Goal: Transaction & Acquisition: Purchase product/service

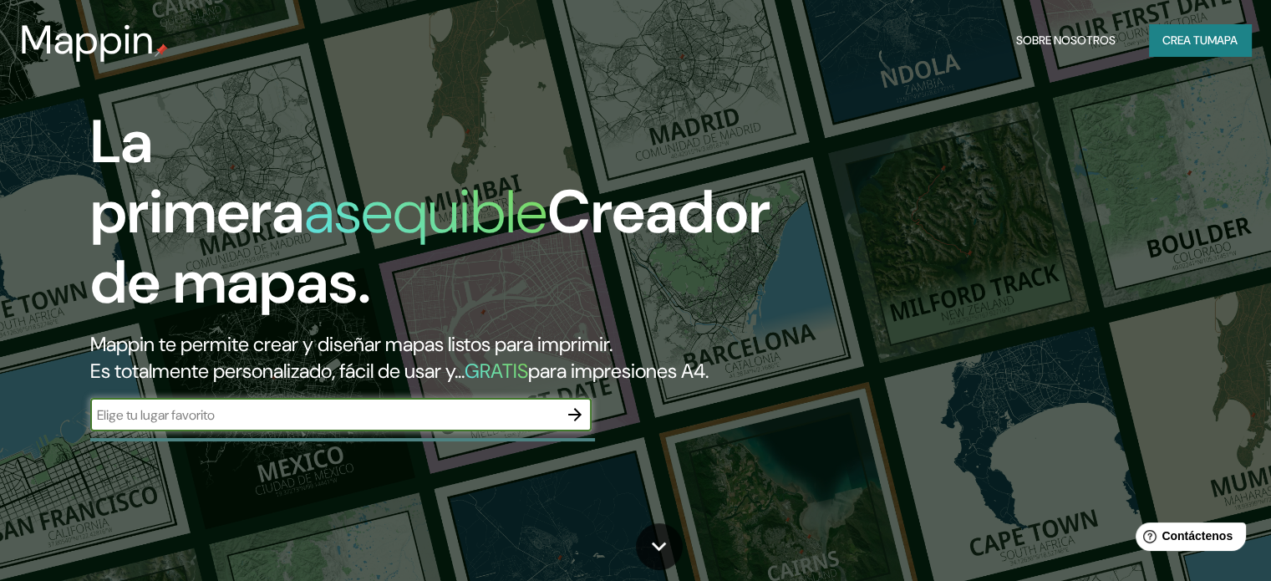
click at [1178, 29] on font "Crea tu" at bounding box center [1185, 40] width 45 height 22
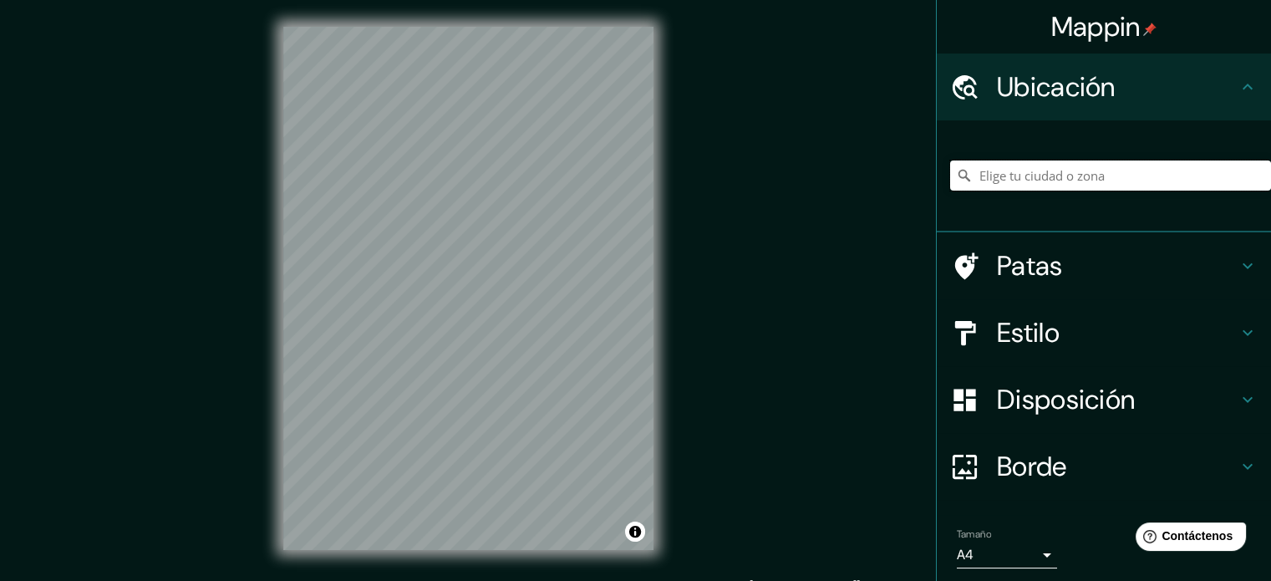
click at [1097, 183] on input "Elige tu ciudad o zona" at bounding box center [1110, 175] width 321 height 30
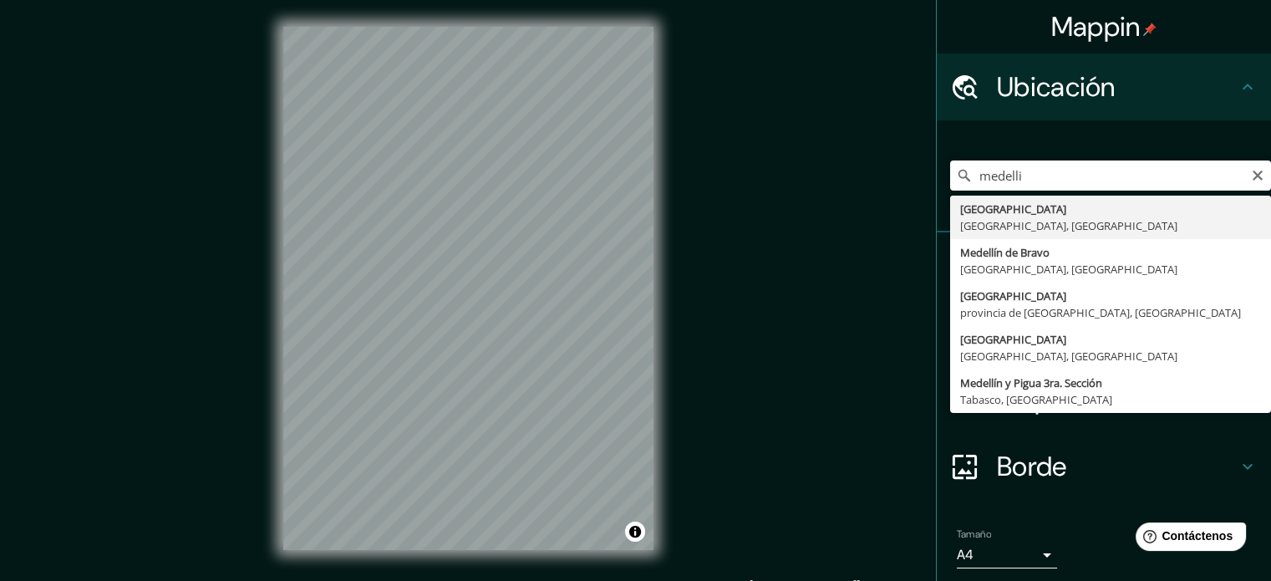
type input "[GEOGRAPHIC_DATA], [GEOGRAPHIC_DATA], [GEOGRAPHIC_DATA]"
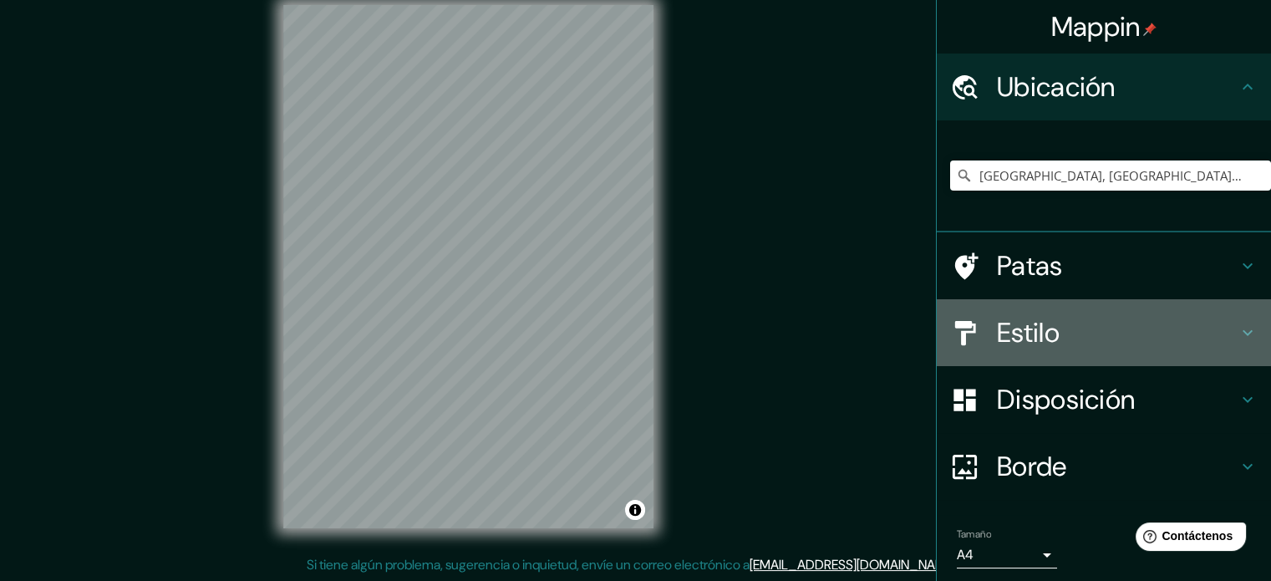
click at [1040, 330] on font "Estilo" at bounding box center [1028, 332] width 63 height 35
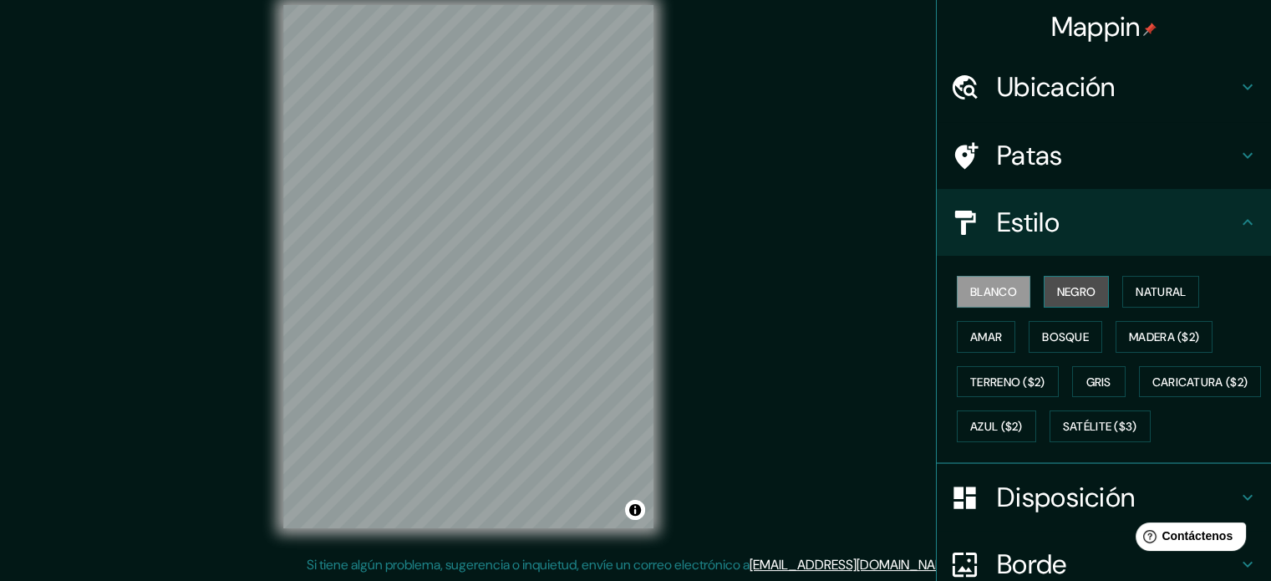
click at [1090, 290] on button "Negro" at bounding box center [1077, 292] width 66 height 32
click at [1003, 296] on font "Blanco" at bounding box center [993, 291] width 47 height 15
click at [1057, 291] on font "Negro" at bounding box center [1076, 291] width 39 height 15
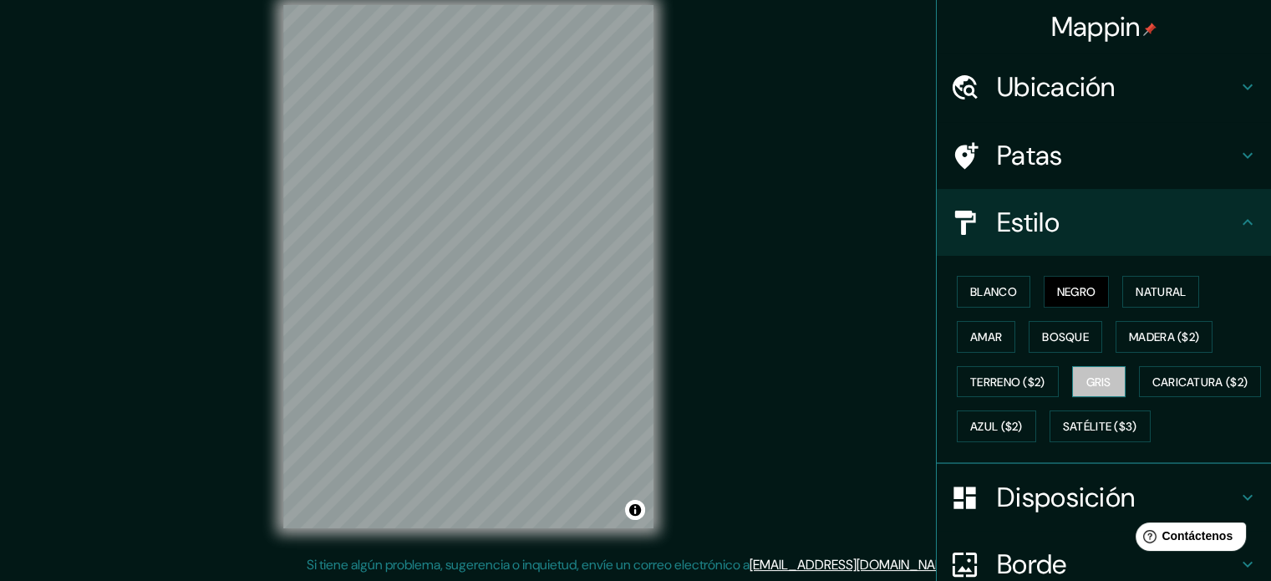
click at [1105, 390] on button "Gris" at bounding box center [1098, 382] width 53 height 32
click at [1037, 165] on font "Patas" at bounding box center [1030, 155] width 66 height 35
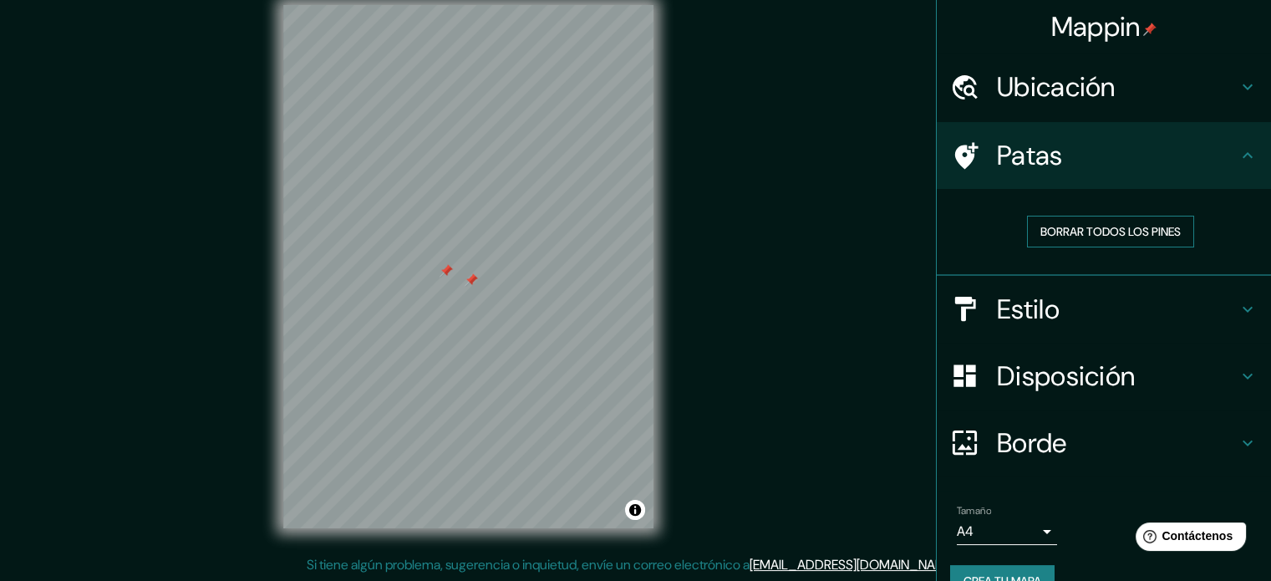
click at [1067, 232] on font "Borrar todos los pines" at bounding box center [1111, 231] width 140 height 15
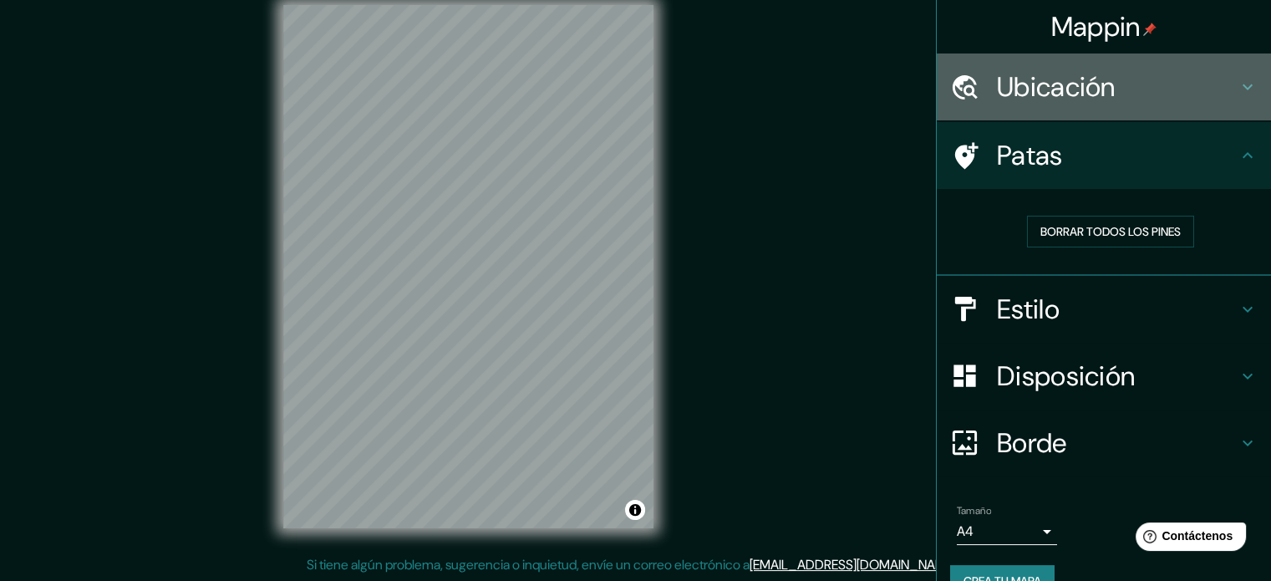
click at [1029, 101] on font "Ubicación" at bounding box center [1056, 86] width 119 height 35
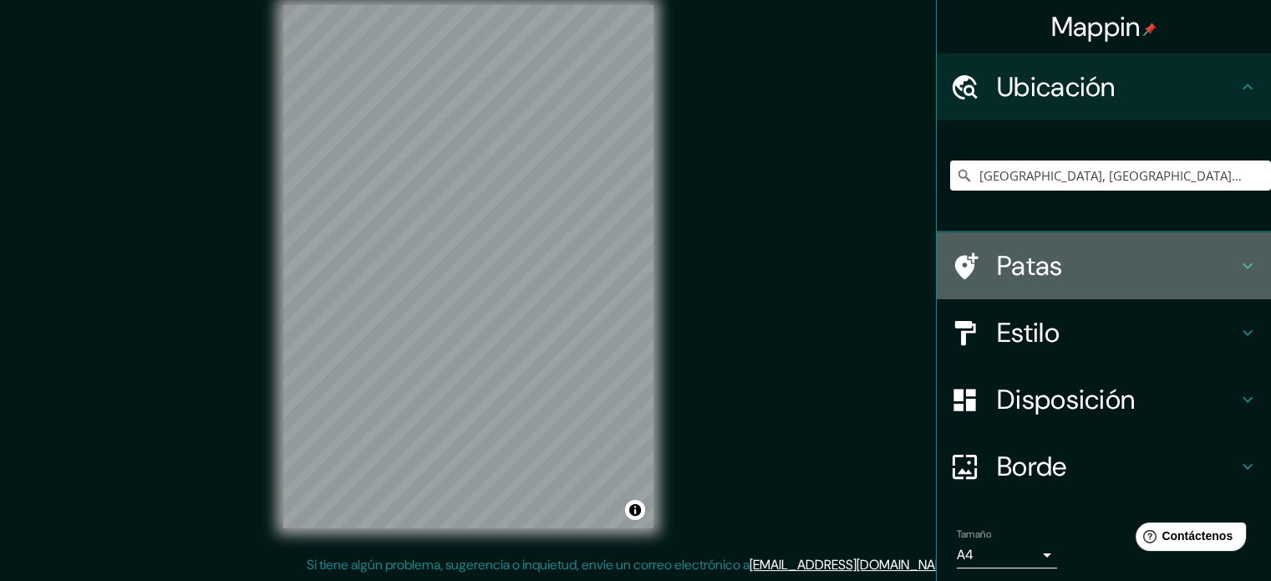
click at [1056, 257] on h4 "Patas" at bounding box center [1117, 265] width 241 height 33
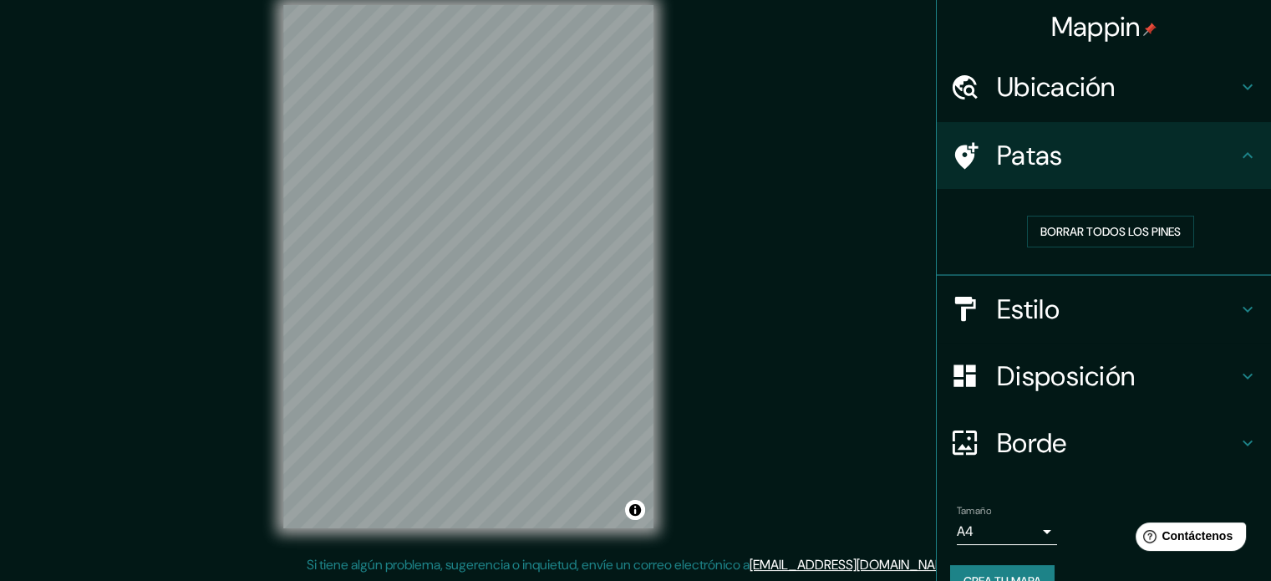
click at [997, 303] on font "Estilo" at bounding box center [1028, 309] width 63 height 35
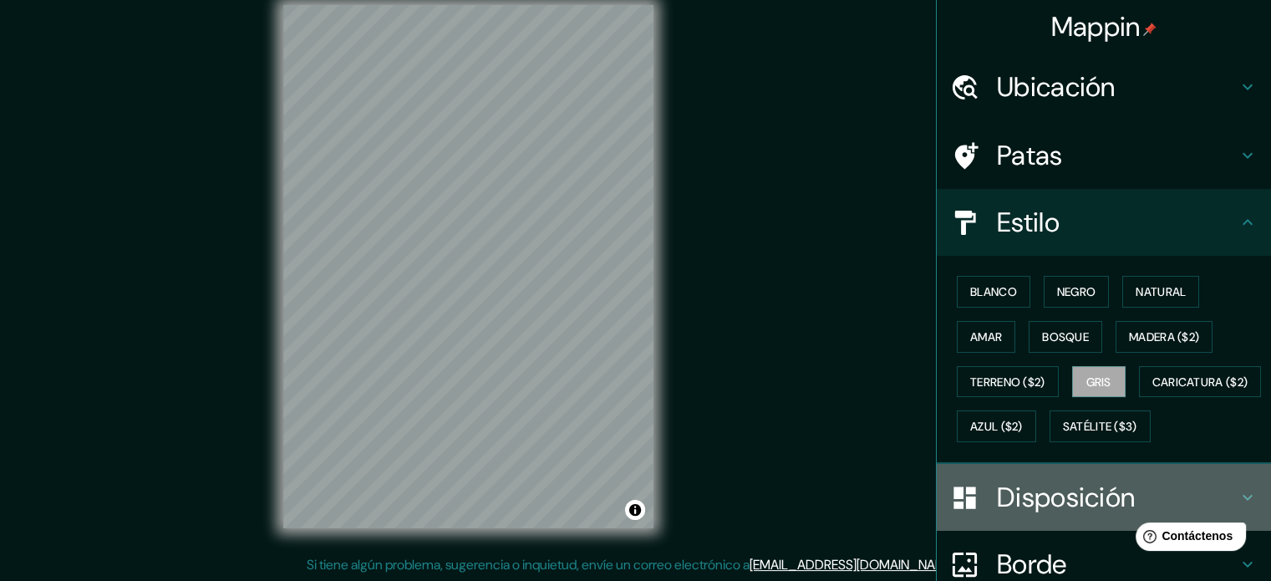
click at [1022, 515] on font "Disposición" at bounding box center [1066, 497] width 138 height 35
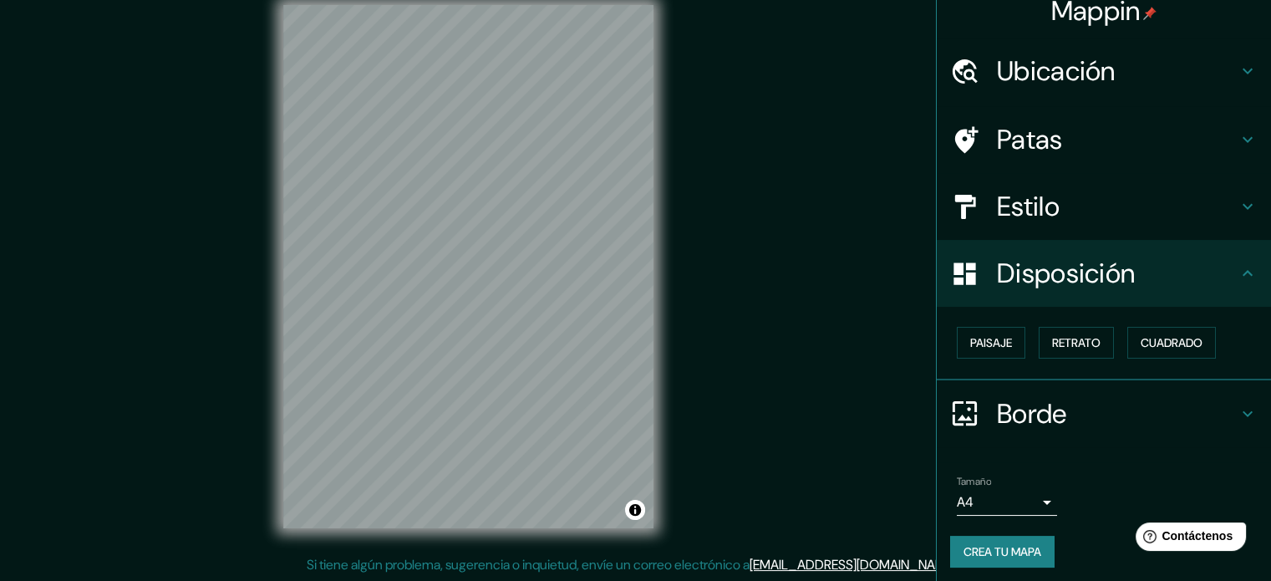
scroll to position [20, 0]
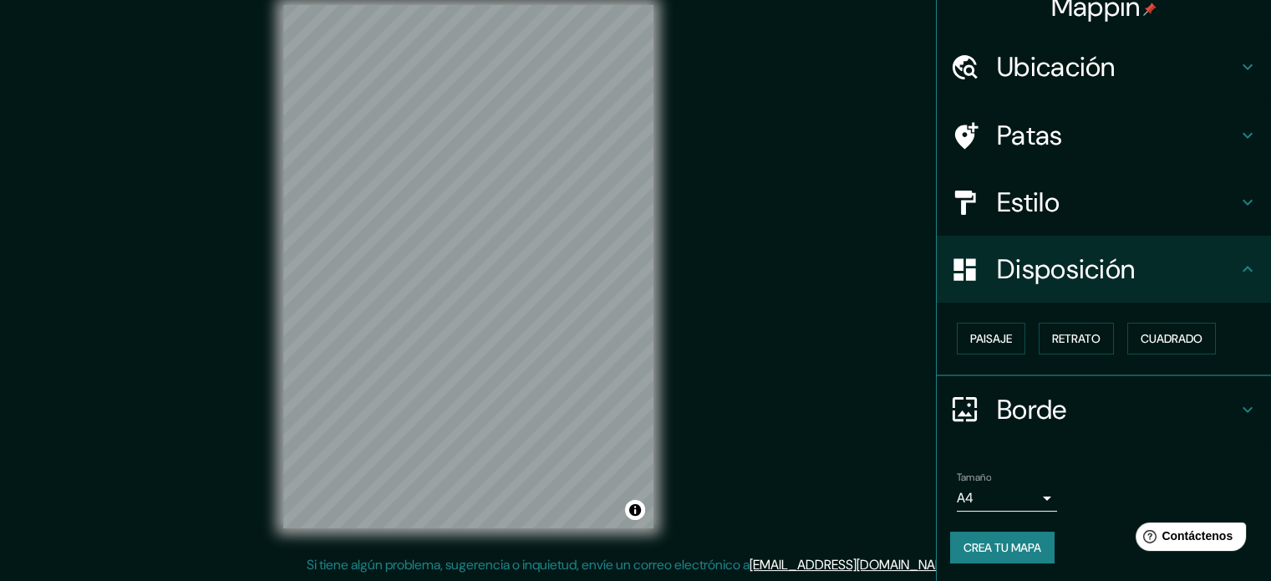
click at [1030, 490] on body "Mappin Ubicación [GEOGRAPHIC_DATA], [GEOGRAPHIC_DATA], [GEOGRAPHIC_DATA] Patas …" at bounding box center [635, 268] width 1271 height 581
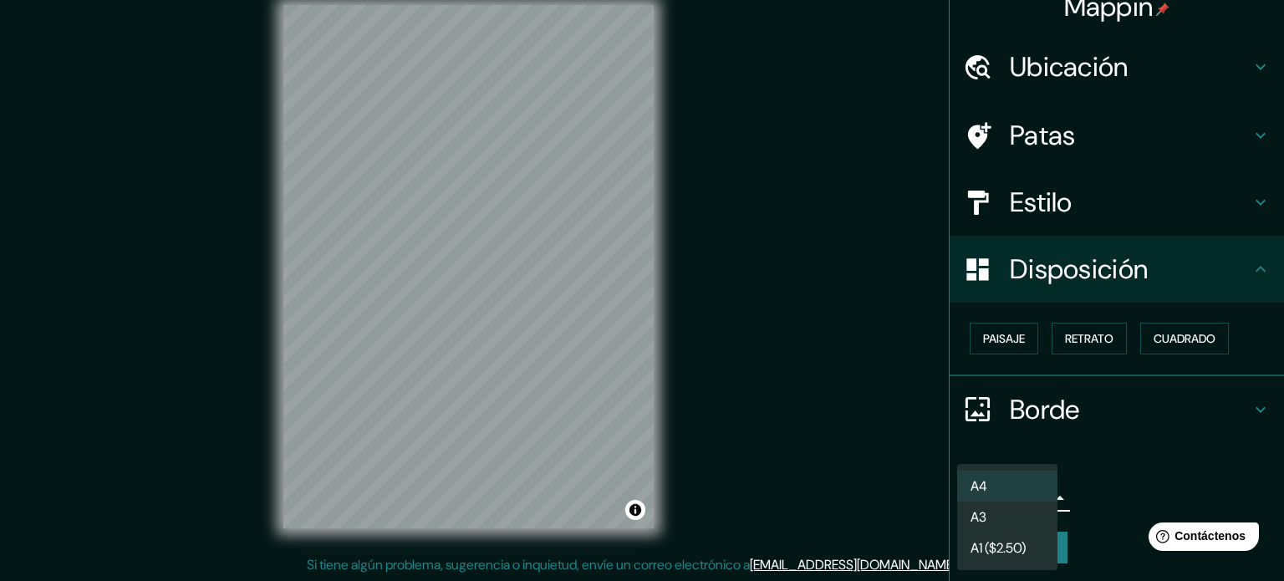
click at [1036, 513] on li "A3" at bounding box center [1007, 516] width 100 height 31
type input "a4"
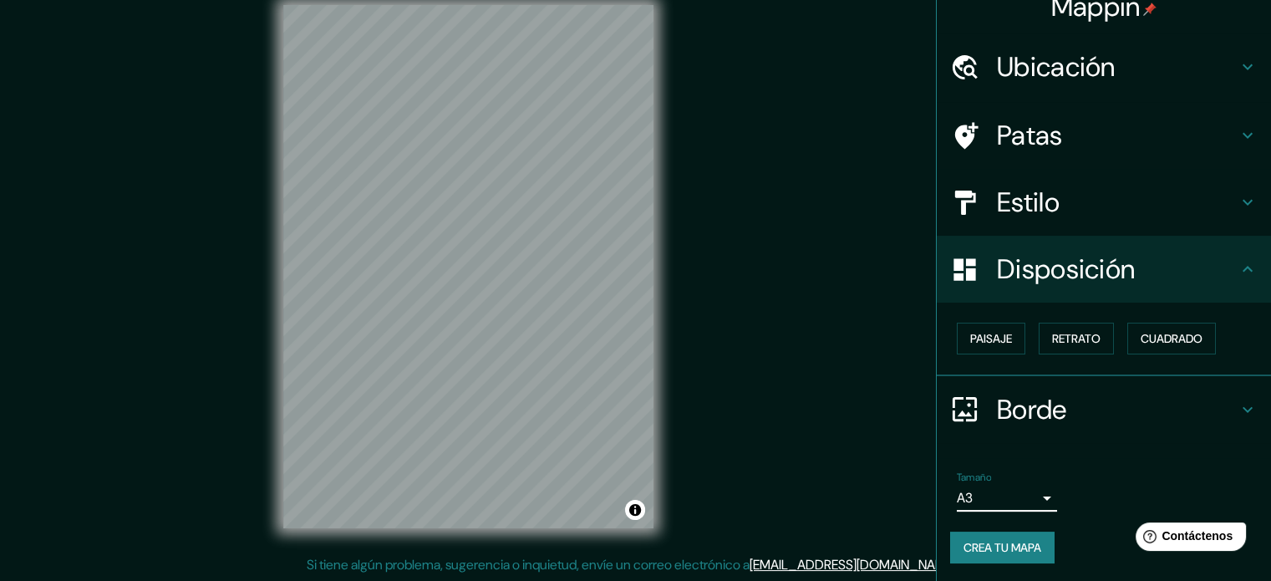
click at [1058, 440] on div "Borde" at bounding box center [1104, 409] width 334 height 67
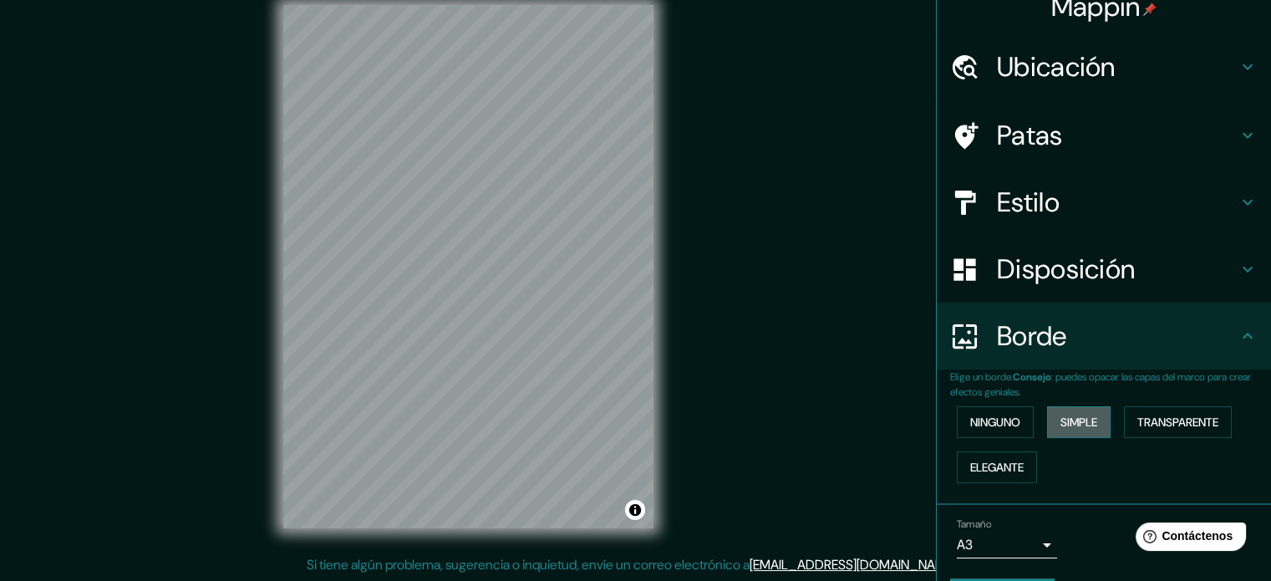
click at [1061, 420] on font "Simple" at bounding box center [1079, 422] width 37 height 15
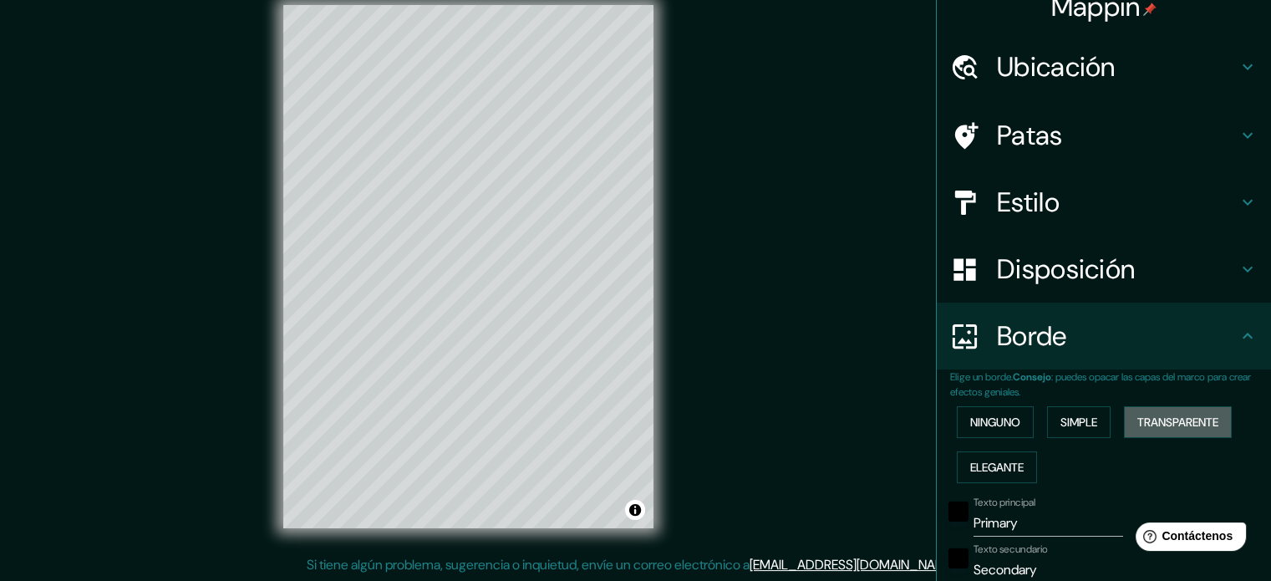
drag, startPoint x: 1138, startPoint y: 422, endPoint x: 1105, endPoint y: 432, distance: 34.1
click at [1138, 420] on font "Transparente" at bounding box center [1178, 422] width 81 height 15
click at [970, 465] on font "Elegante" at bounding box center [996, 467] width 53 height 15
click at [1000, 420] on font "Ninguno" at bounding box center [995, 422] width 50 height 15
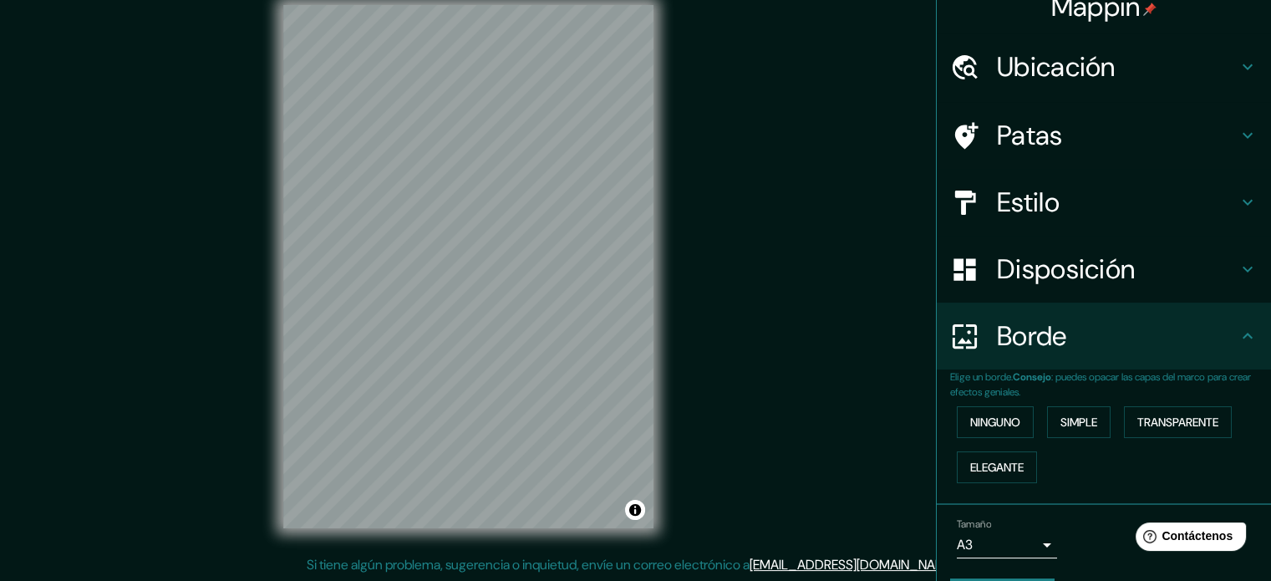
click at [1125, 362] on div "Borde" at bounding box center [1104, 336] width 334 height 67
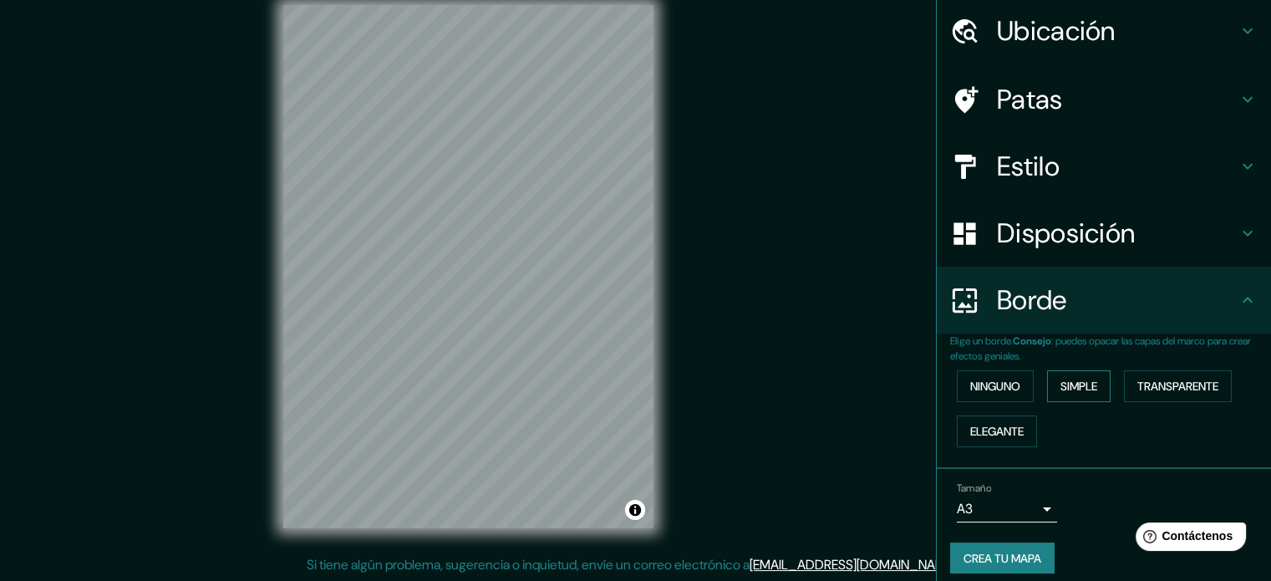
scroll to position [67, 0]
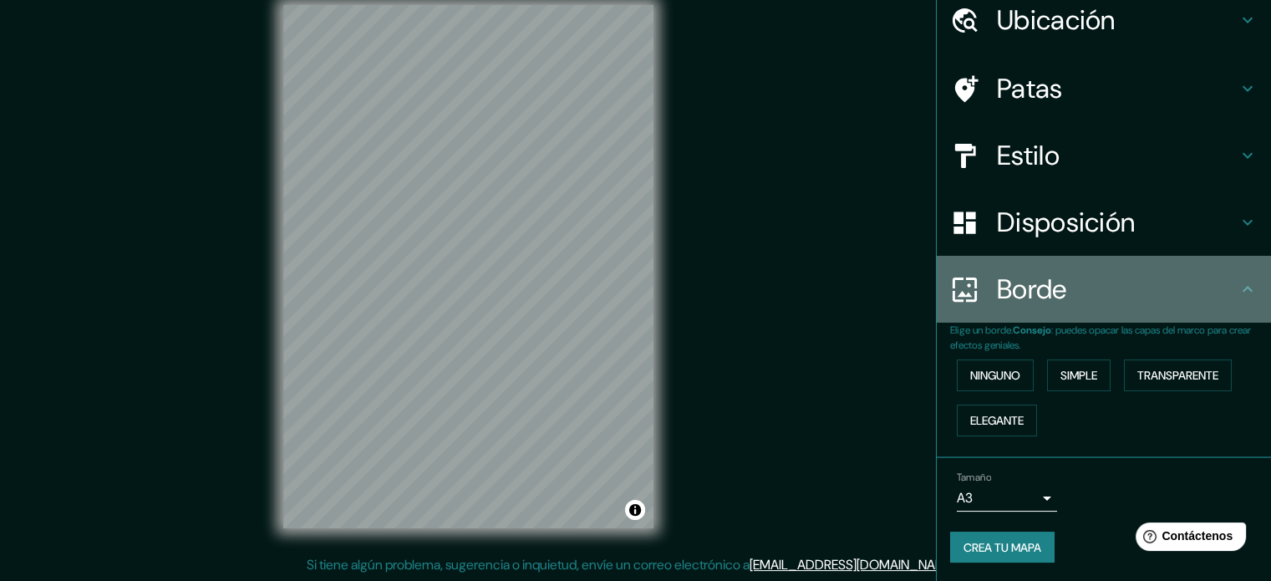
click at [1138, 272] on h4 "Borde" at bounding box center [1117, 288] width 241 height 33
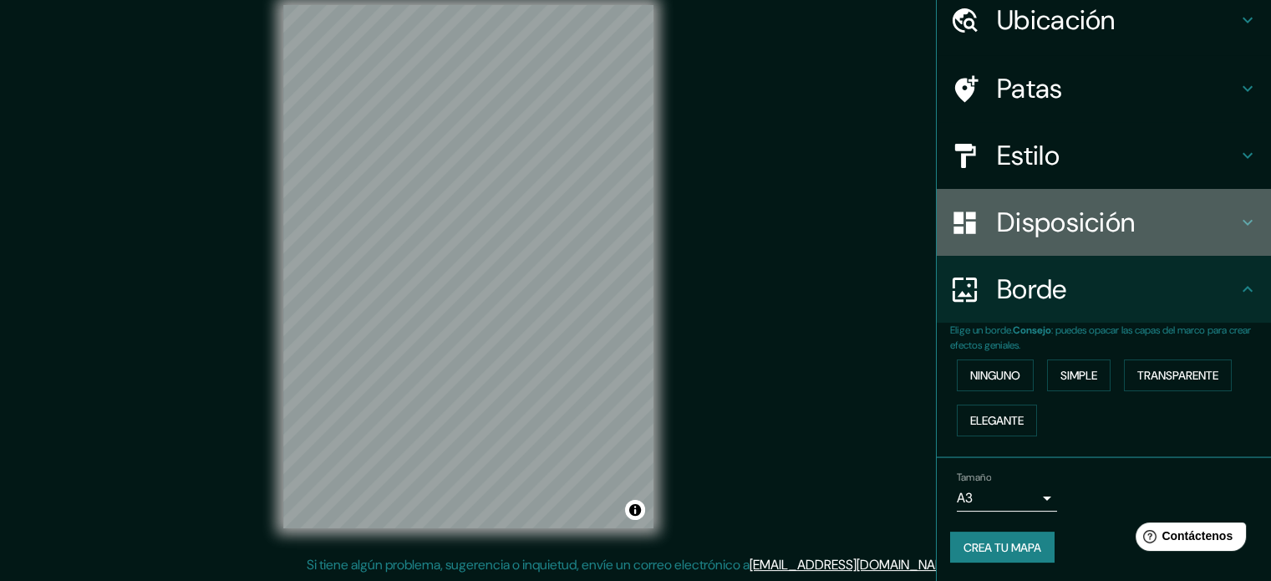
click at [1128, 230] on h4 "Disposición" at bounding box center [1117, 222] width 241 height 33
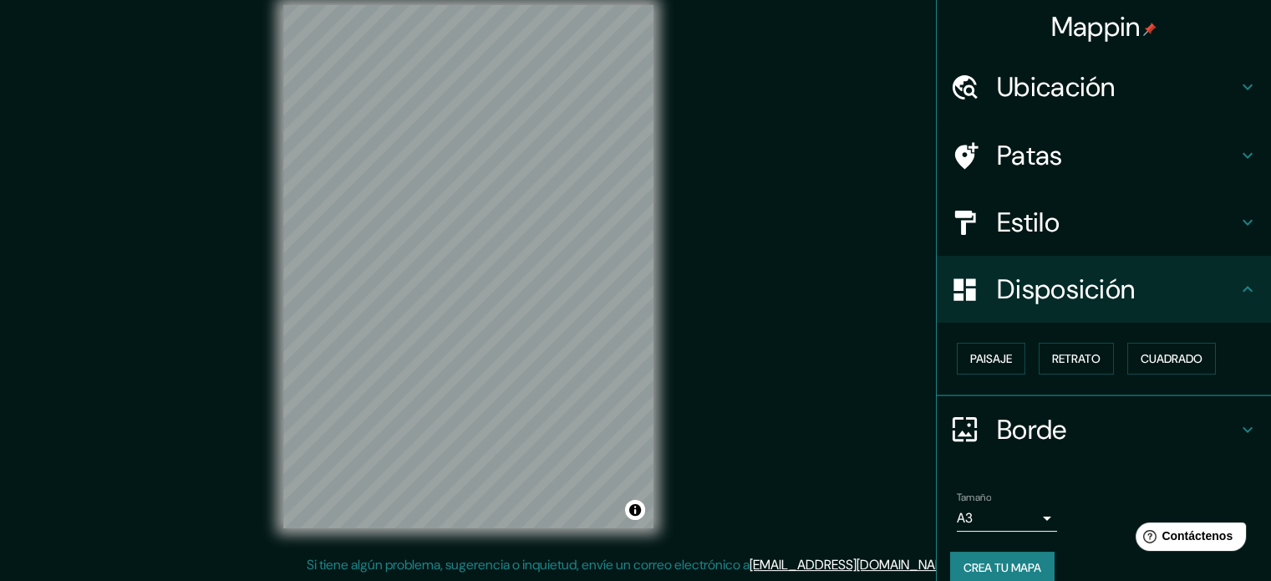
scroll to position [20, 0]
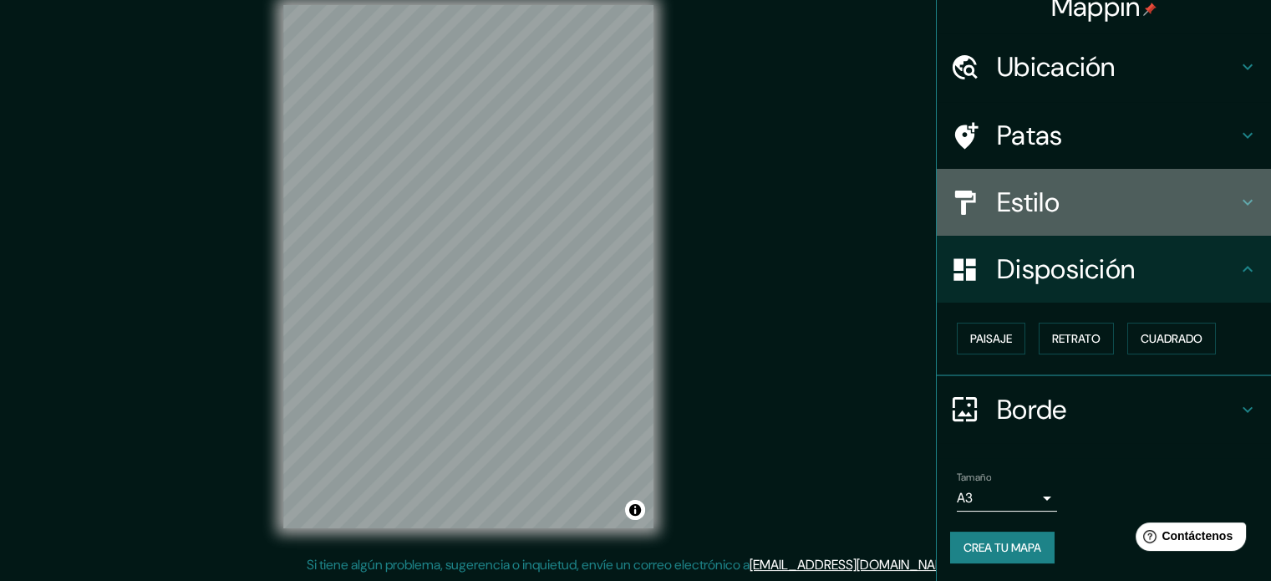
click at [1039, 206] on font "Estilo" at bounding box center [1028, 202] width 63 height 35
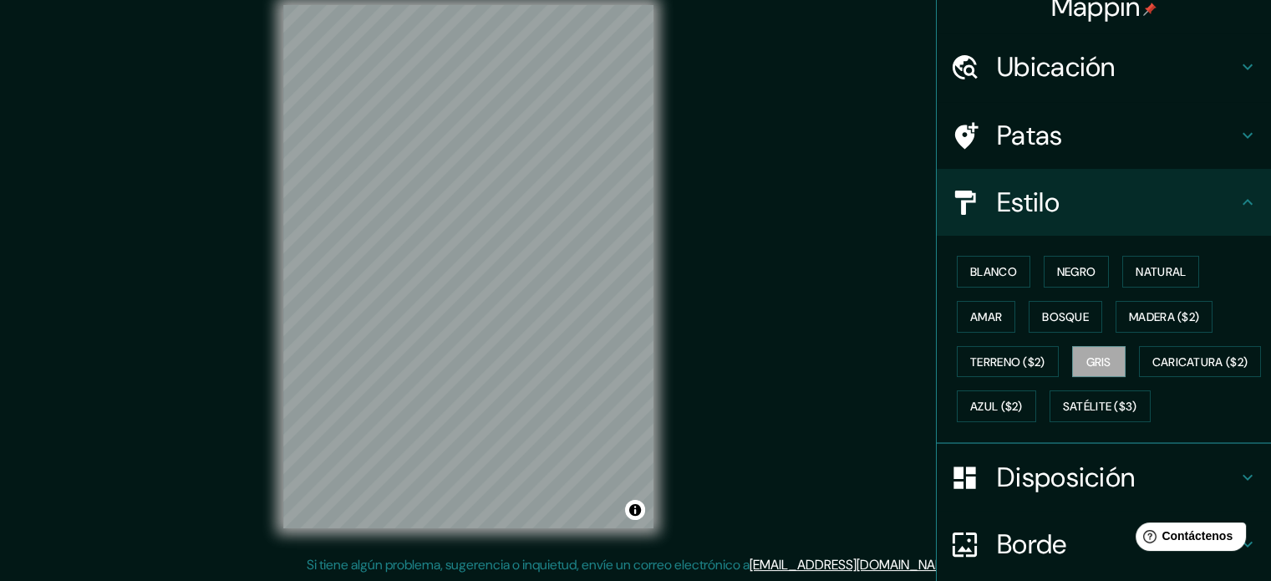
scroll to position [197, 0]
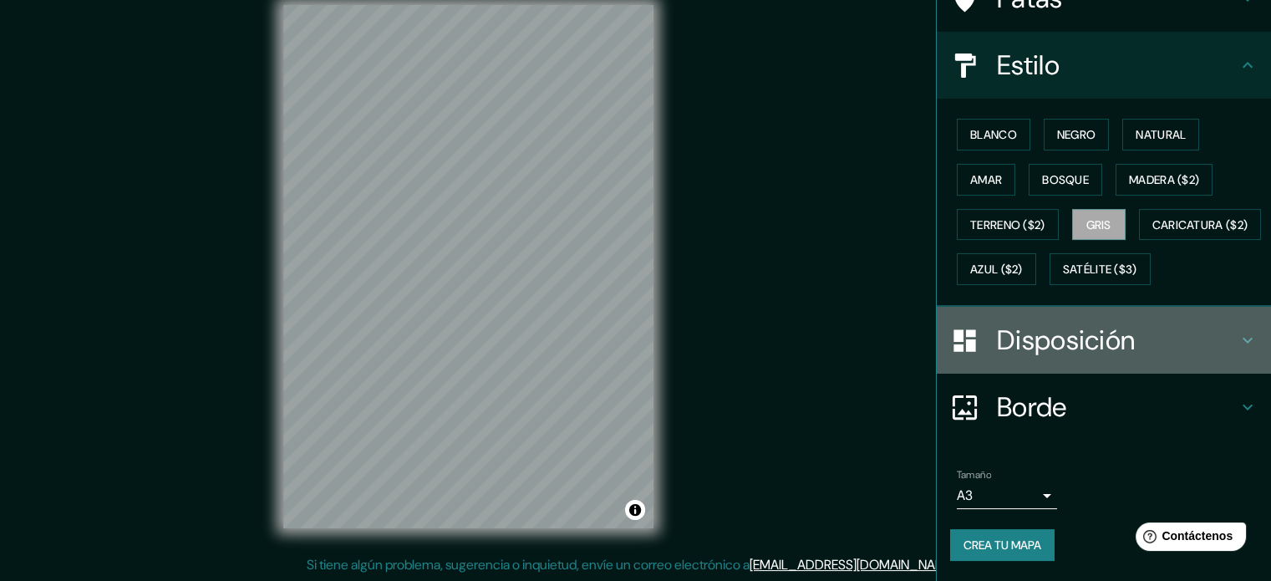
click at [1046, 333] on font "Disposición" at bounding box center [1066, 340] width 138 height 35
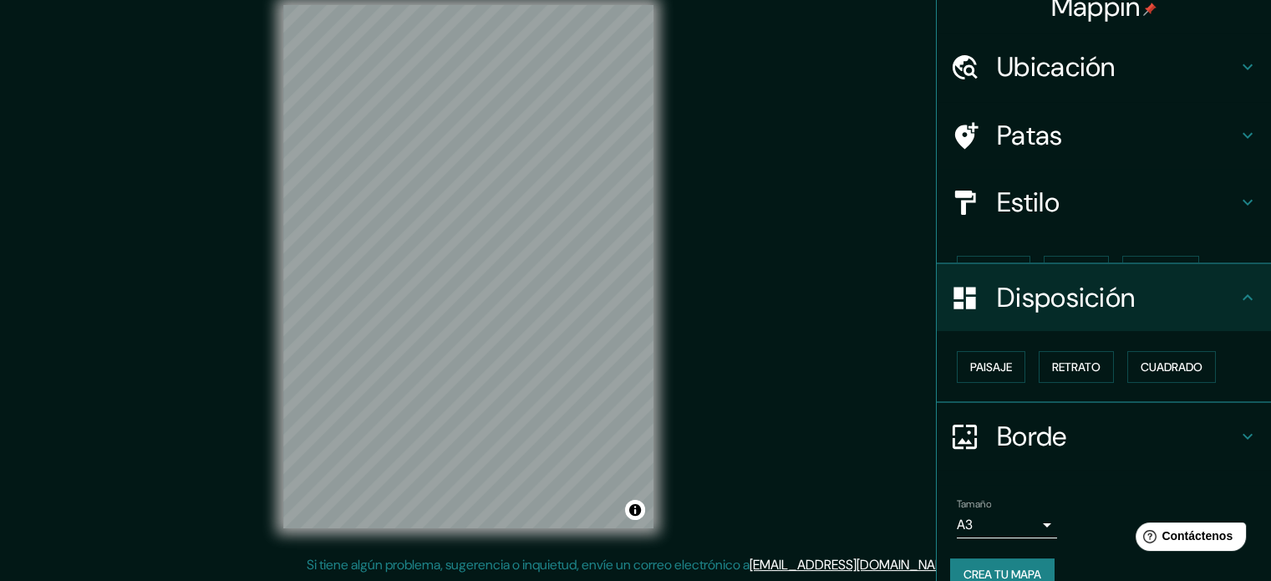
scroll to position [20, 0]
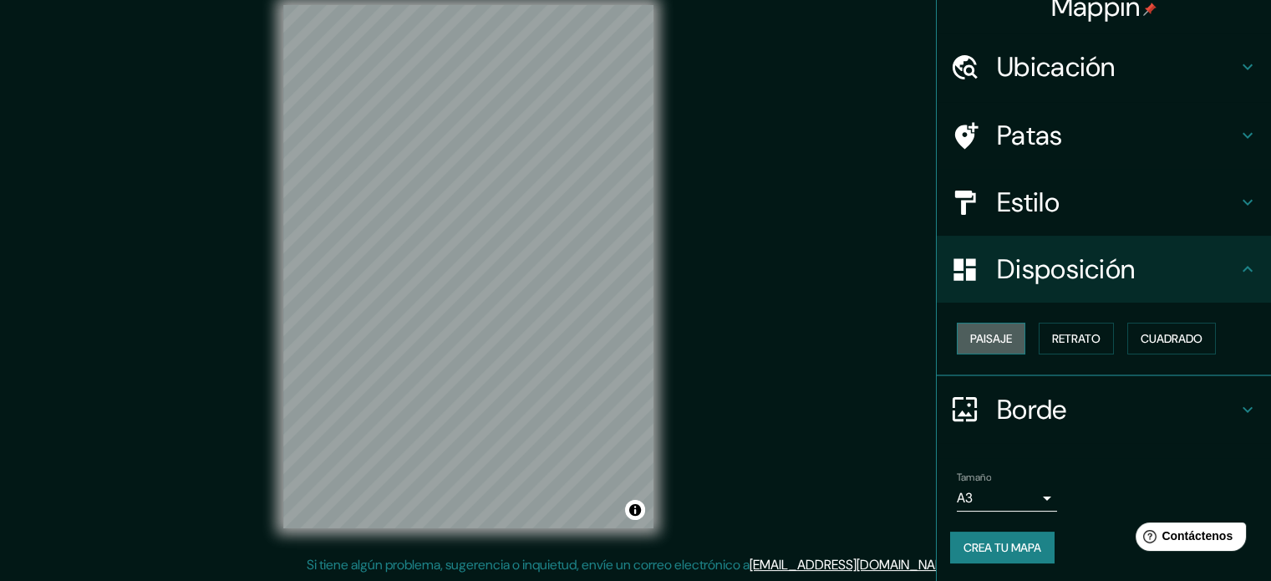
click at [999, 337] on font "Paisaje" at bounding box center [991, 338] width 42 height 15
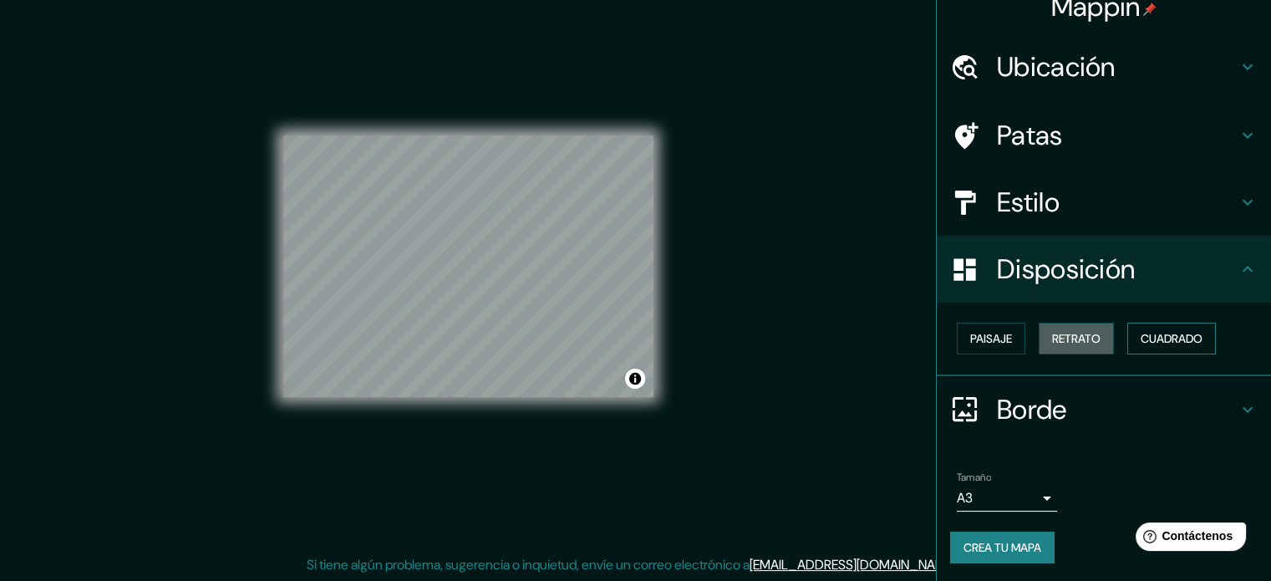
drag, startPoint x: 1052, startPoint y: 336, endPoint x: 1123, endPoint y: 333, distance: 71.1
click at [1056, 336] on font "Retrato" at bounding box center [1076, 338] width 48 height 15
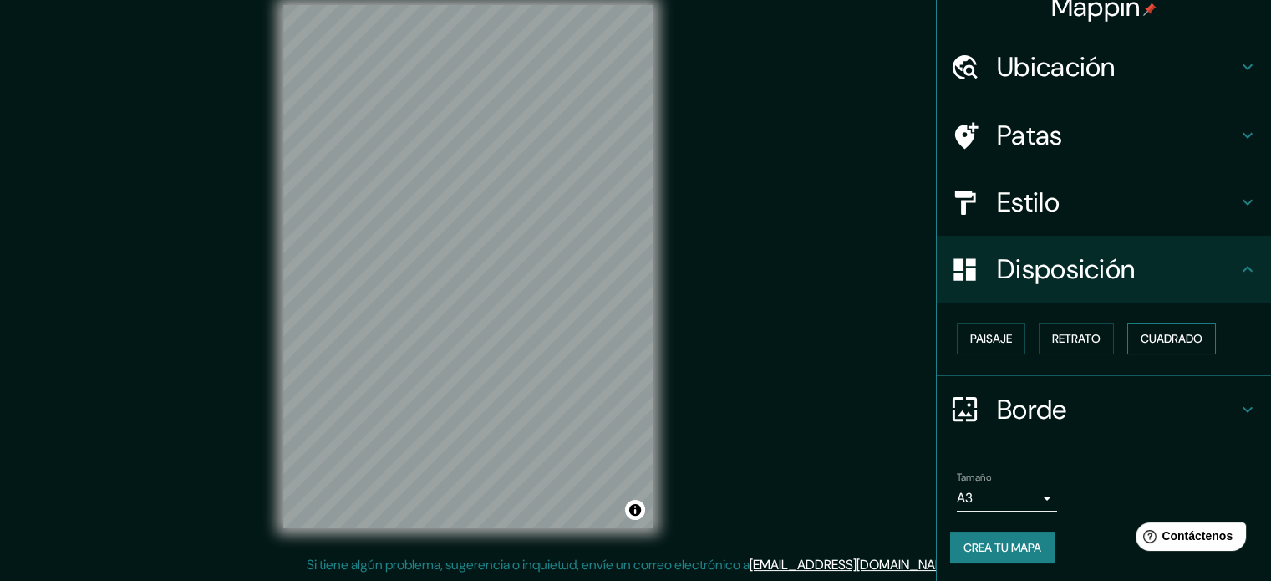
click at [1145, 329] on font "Cuadrado" at bounding box center [1172, 339] width 62 height 22
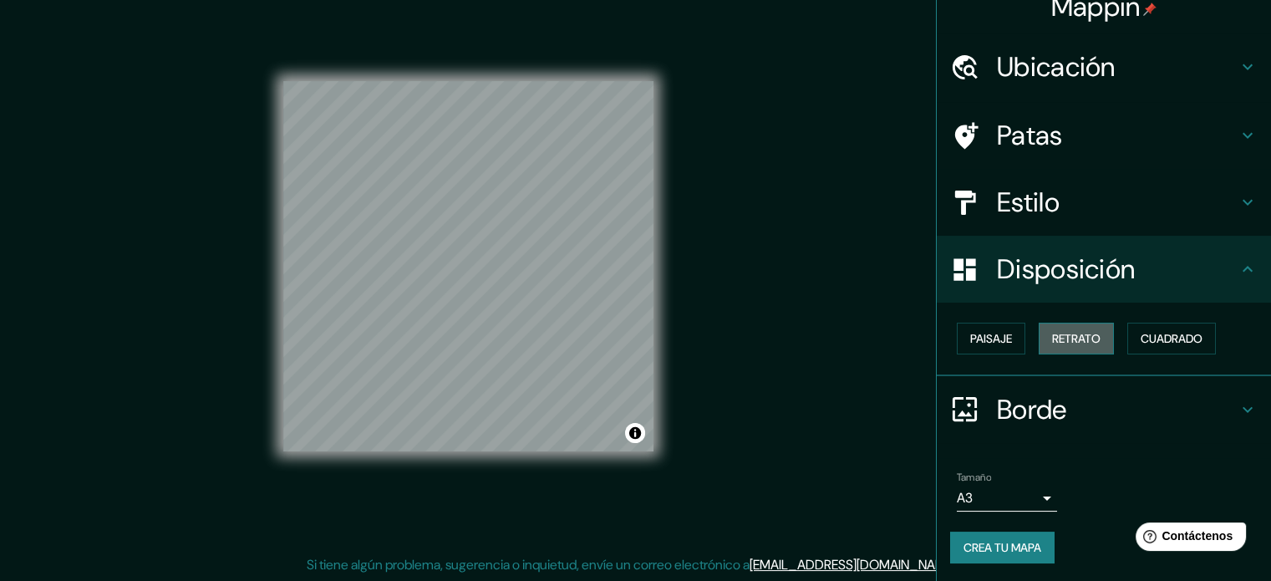
click at [1039, 340] on button "Retrato" at bounding box center [1076, 339] width 75 height 32
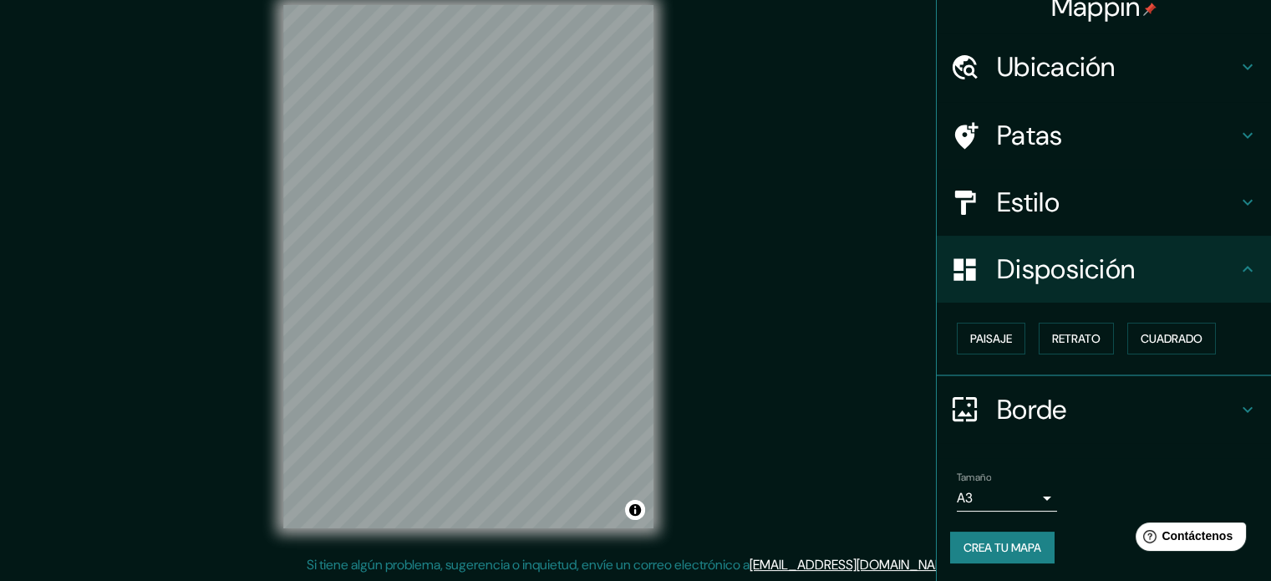
click at [1036, 211] on font "Estilo" at bounding box center [1028, 202] width 63 height 35
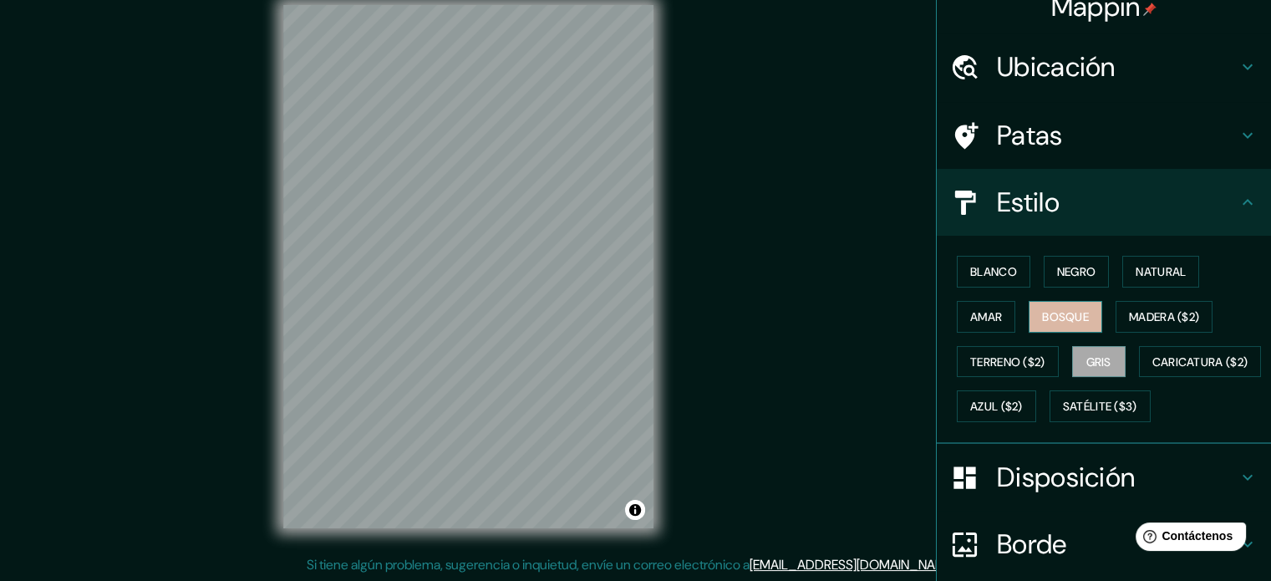
click at [1040, 324] on button "Bosque" at bounding box center [1066, 317] width 74 height 32
click at [973, 309] on font "Amar" at bounding box center [986, 316] width 32 height 15
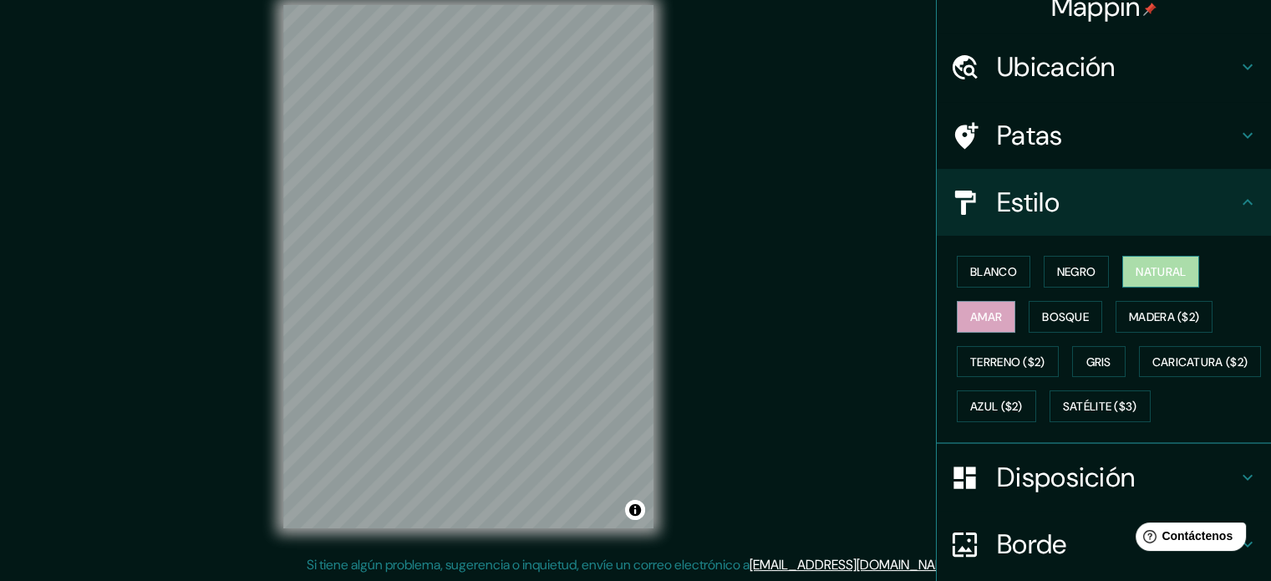
click at [1158, 265] on font "Natural" at bounding box center [1161, 271] width 50 height 15
click at [1060, 273] on font "Negro" at bounding box center [1076, 271] width 39 height 15
click at [1040, 143] on font "Patas" at bounding box center [1030, 135] width 66 height 35
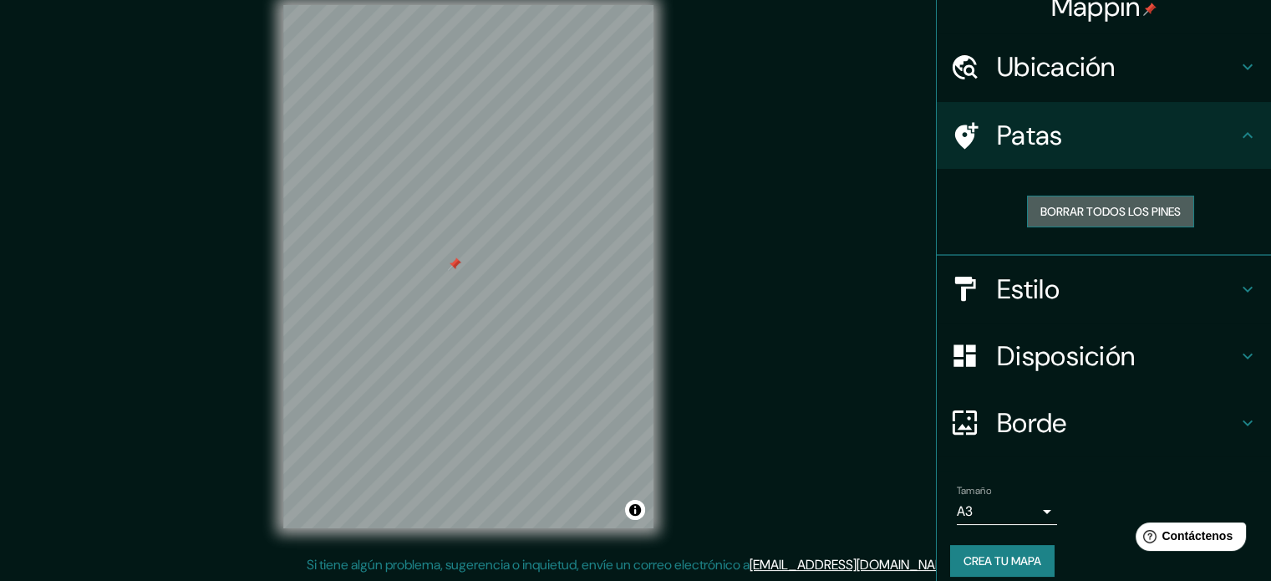
click at [1059, 201] on font "Borrar todos los pines" at bounding box center [1111, 212] width 140 height 22
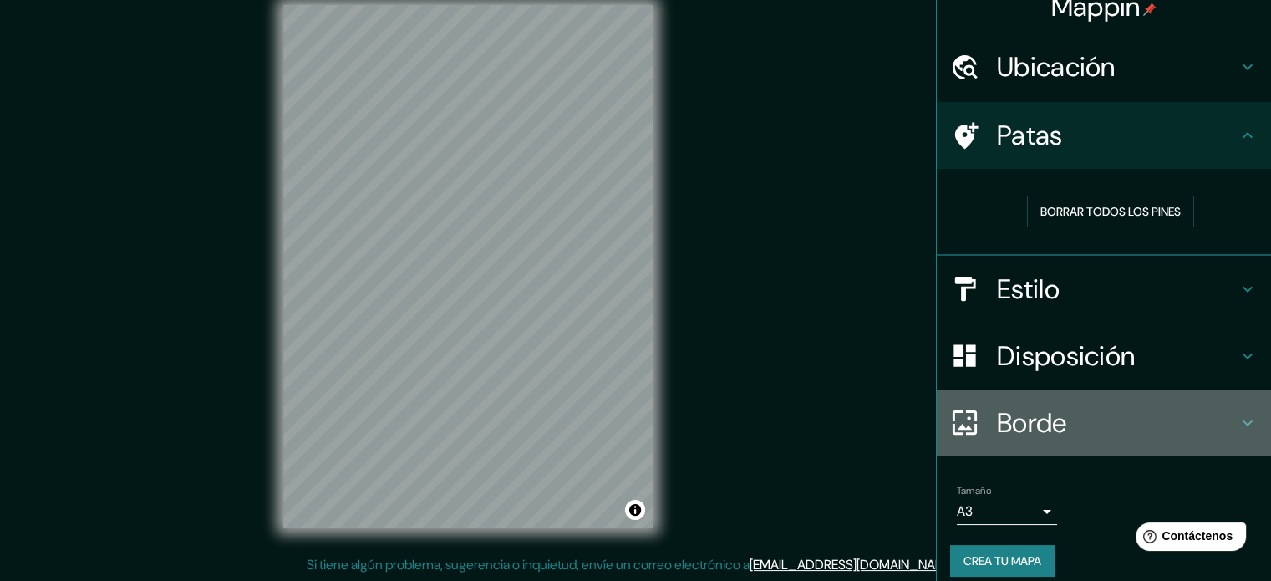
click at [996, 394] on div "Borde" at bounding box center [1104, 422] width 334 height 67
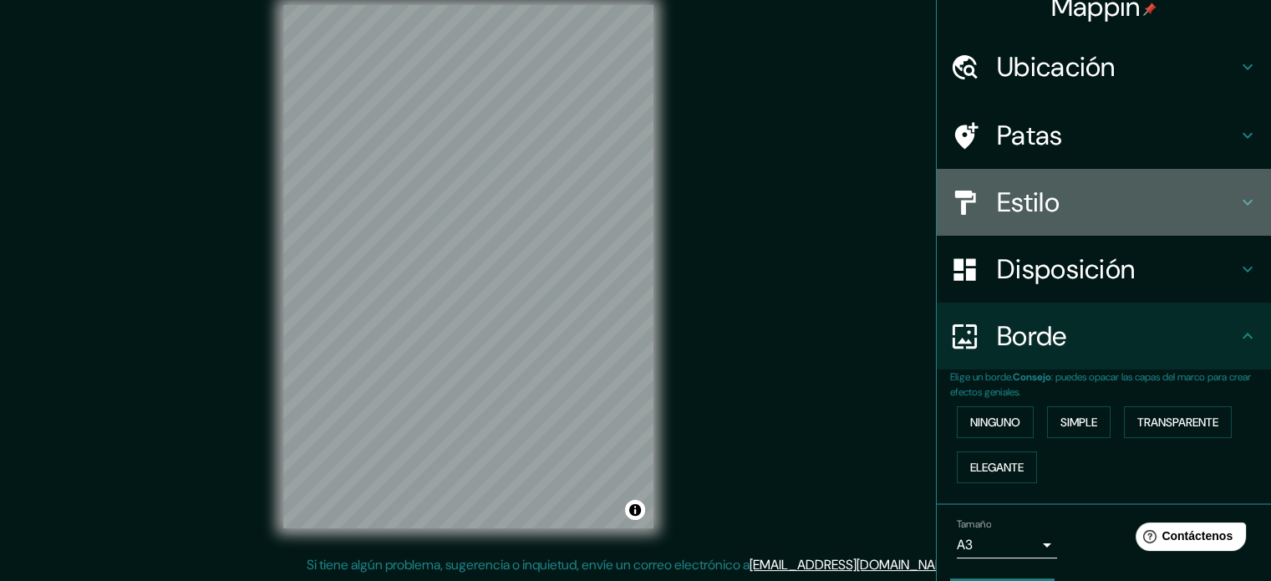
click at [1026, 196] on font "Estilo" at bounding box center [1028, 202] width 63 height 35
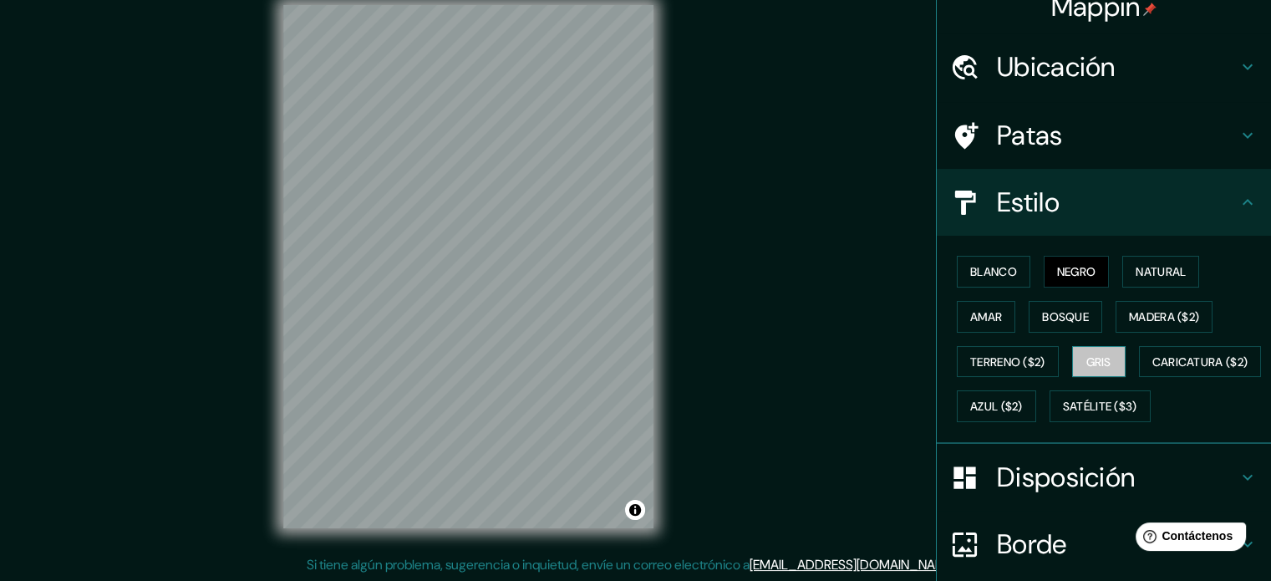
click at [1087, 355] on font "Gris" at bounding box center [1099, 361] width 25 height 15
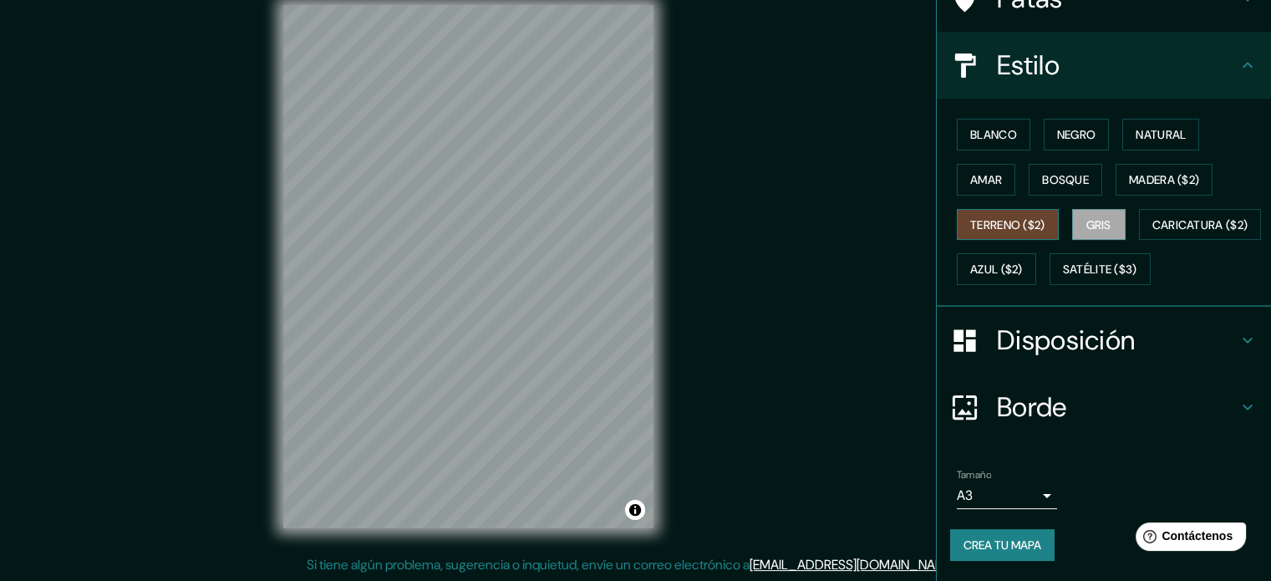
scroll to position [197, 0]
click at [870, 424] on div "Mappin Ubicación [GEOGRAPHIC_DATA], [GEOGRAPHIC_DATA], [GEOGRAPHIC_DATA] Patas …" at bounding box center [635, 279] width 1271 height 603
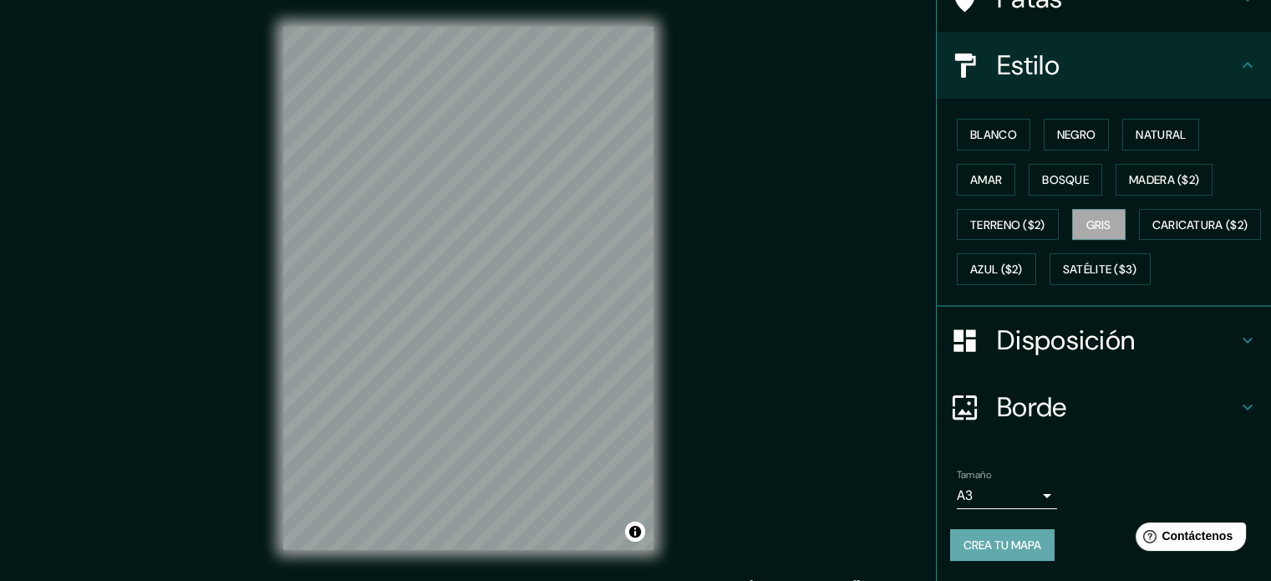
click at [1018, 536] on font "Crea tu mapa" at bounding box center [1003, 545] width 78 height 22
click at [1057, 127] on font "Negro" at bounding box center [1076, 134] width 39 height 15
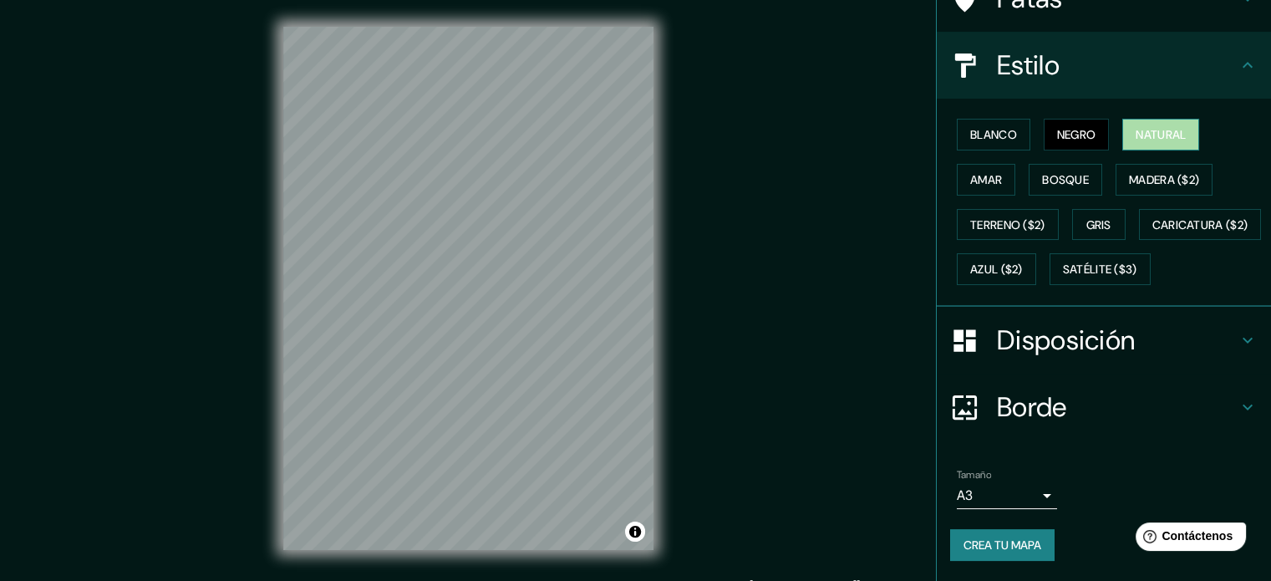
click at [1167, 127] on font "Natural" at bounding box center [1161, 134] width 50 height 15
click at [975, 169] on font "Amar" at bounding box center [986, 180] width 32 height 22
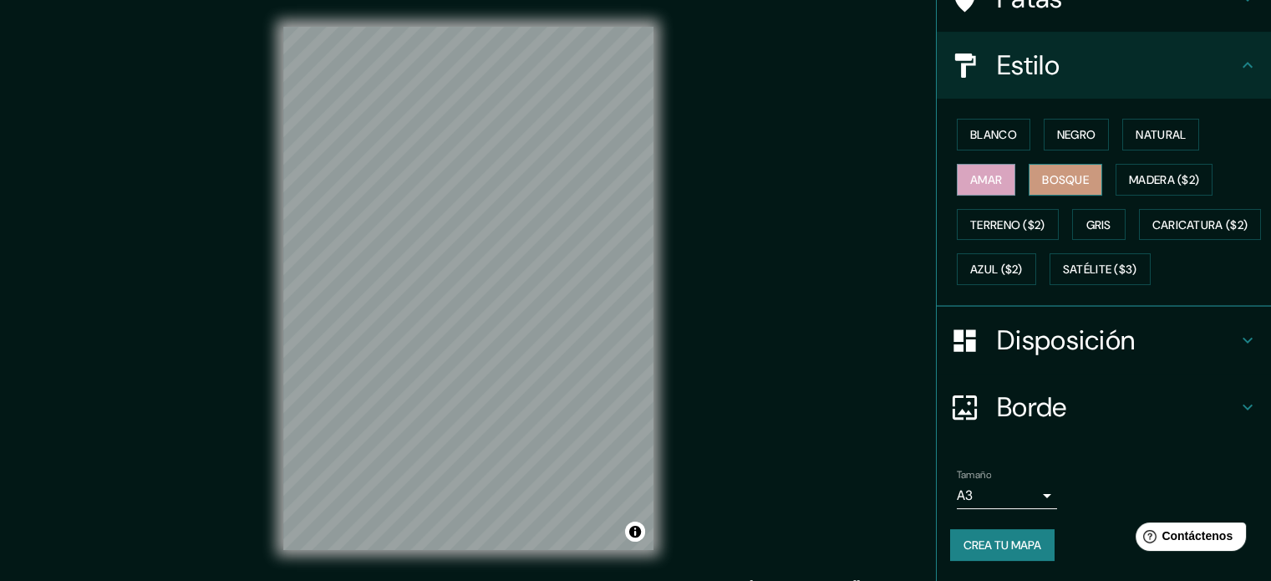
click at [1042, 172] on font "Bosque" at bounding box center [1065, 179] width 47 height 15
click at [1087, 217] on font "Gris" at bounding box center [1099, 224] width 25 height 15
